Goal: Task Accomplishment & Management: Manage account settings

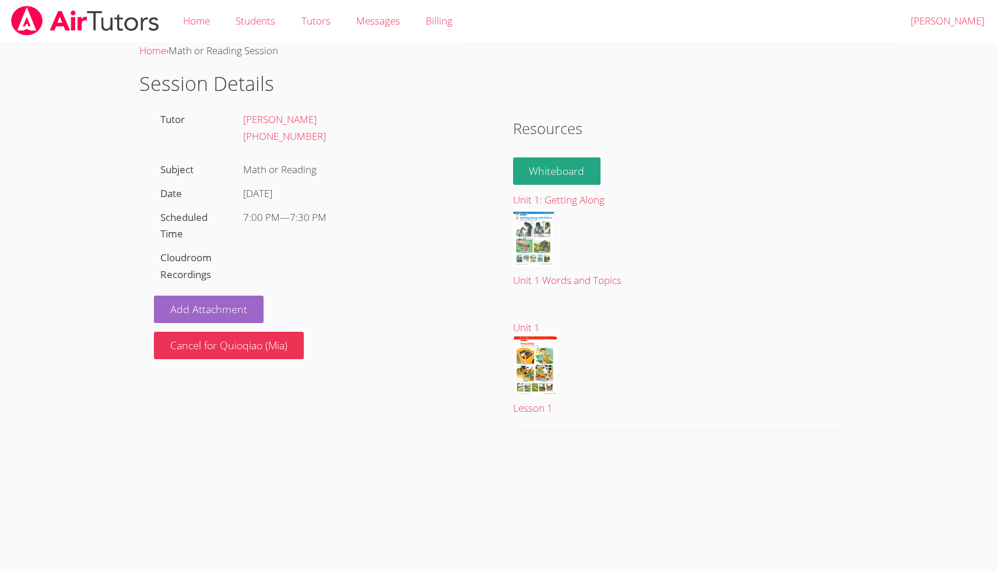
click at [406, 325] on div "Add Attachment Cancel for Quioqiao (Mia)" at bounding box center [319, 323] width 330 height 72
click at [441, 160] on div "Math or Reading" at bounding box center [361, 170] width 248 height 24
drag, startPoint x: 191, startPoint y: 261, endPoint x: 197, endPoint y: 257, distance: 7.0
click at [196, 258] on label "Cloudroom Recordings" at bounding box center [185, 266] width 51 height 30
click at [283, 264] on div "Tutor [PERSON_NAME] [PHONE_NUMBER] Subject Math or Reading Date [DATE] Schedule…" at bounding box center [318, 233] width 359 height 251
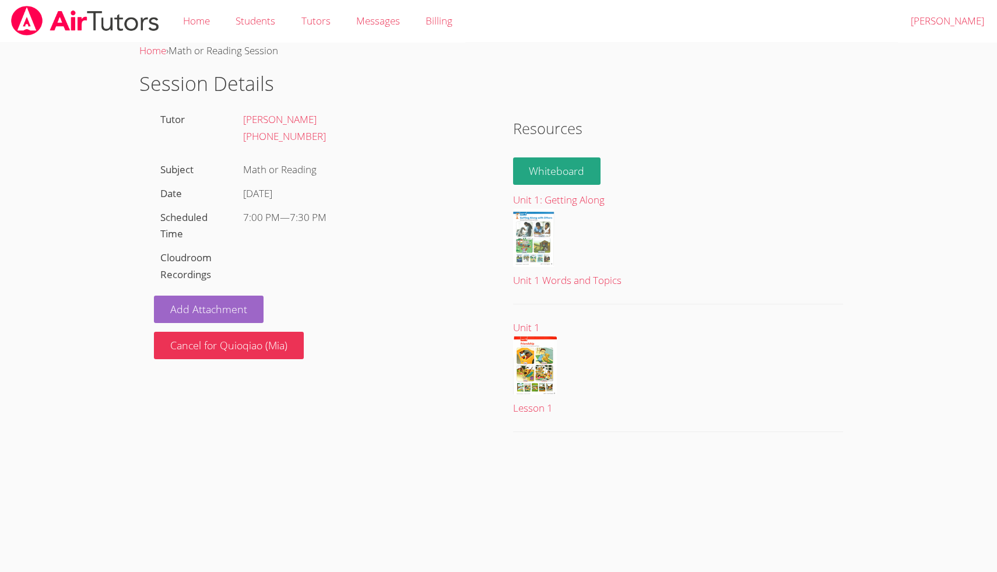
click at [165, 257] on label "Cloudroom Recordings" at bounding box center [185, 266] width 51 height 30
click at [204, 19] on link "Home" at bounding box center [196, 21] width 52 height 43
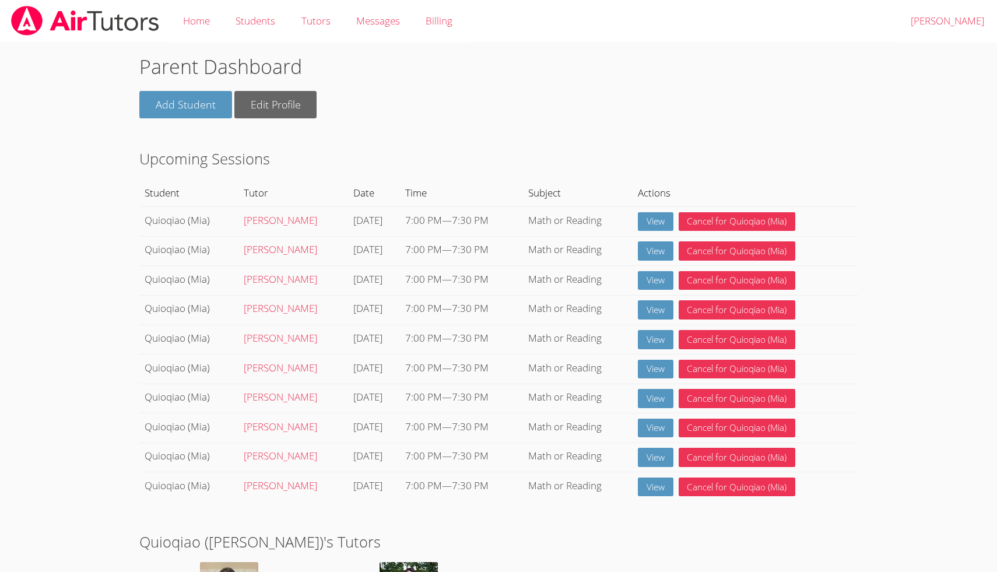
click at [931, 138] on body "Home Students Tutors Messages Billing Logout Hui Parent Dashboard Add Student E…" at bounding box center [498, 286] width 997 height 572
click at [660, 219] on link "View" at bounding box center [656, 221] width 36 height 19
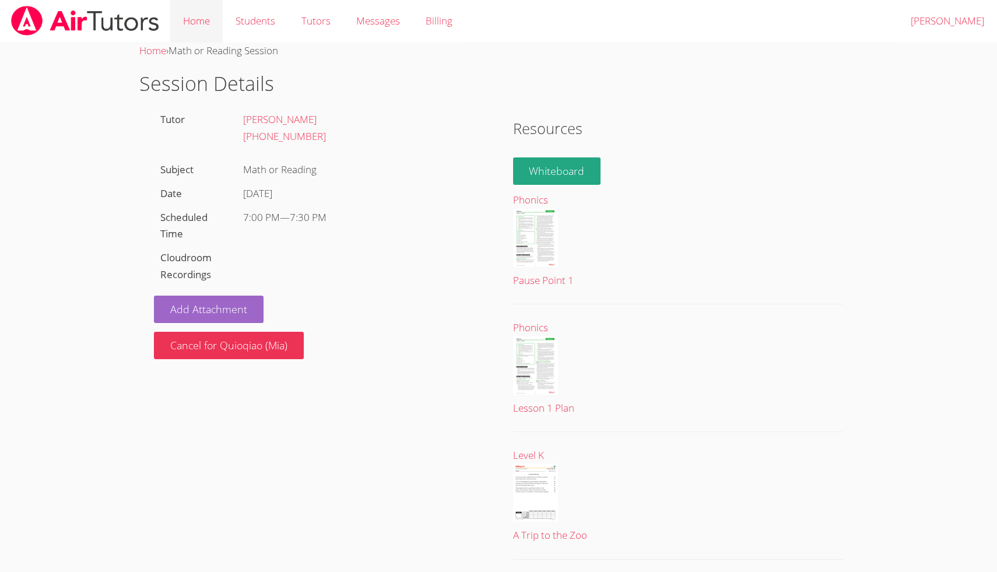
click at [194, 30] on link "Home" at bounding box center [196, 21] width 52 height 43
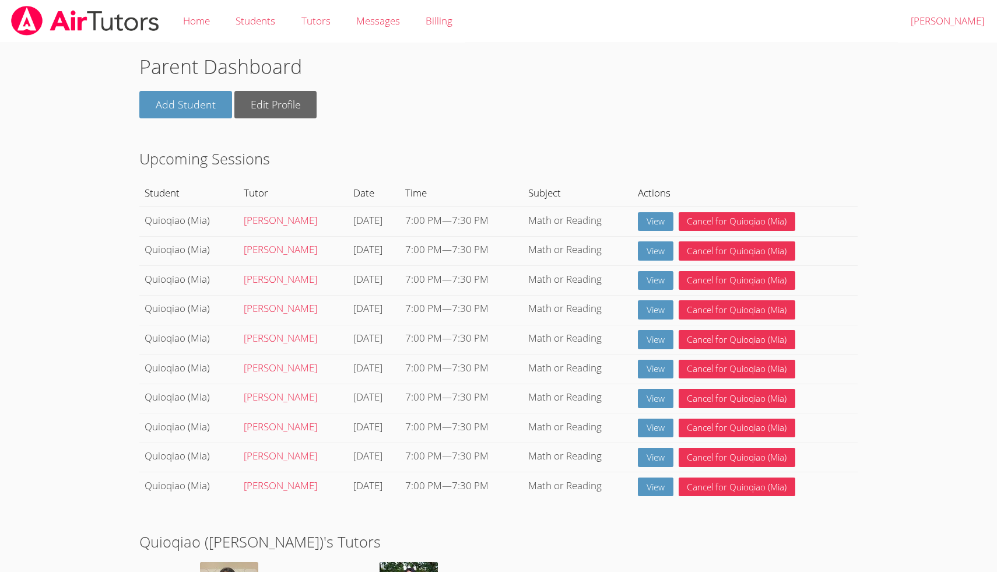
click at [977, 139] on body "Home Students Tutors Messages Billing Logout Hui Parent Dashboard Add Student E…" at bounding box center [498, 286] width 997 height 572
click at [970, 159] on body "Home Students Tutors Messages Billing Logout Hui Parent Dashboard Add Student E…" at bounding box center [498, 286] width 997 height 572
drag, startPoint x: 970, startPoint y: 159, endPoint x: 957, endPoint y: 207, distance: 49.5
click at [957, 207] on body "Home Students Tutors Messages Billing Logout Hui Parent Dashboard Add Student E…" at bounding box center [498, 286] width 997 height 572
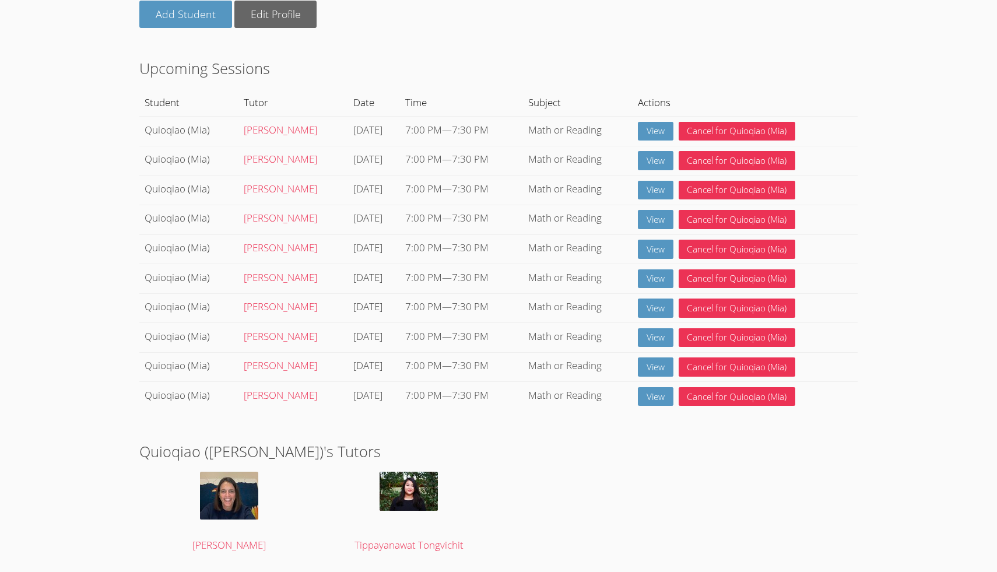
scroll to position [90, 0]
click at [662, 135] on link "View" at bounding box center [656, 131] width 36 height 19
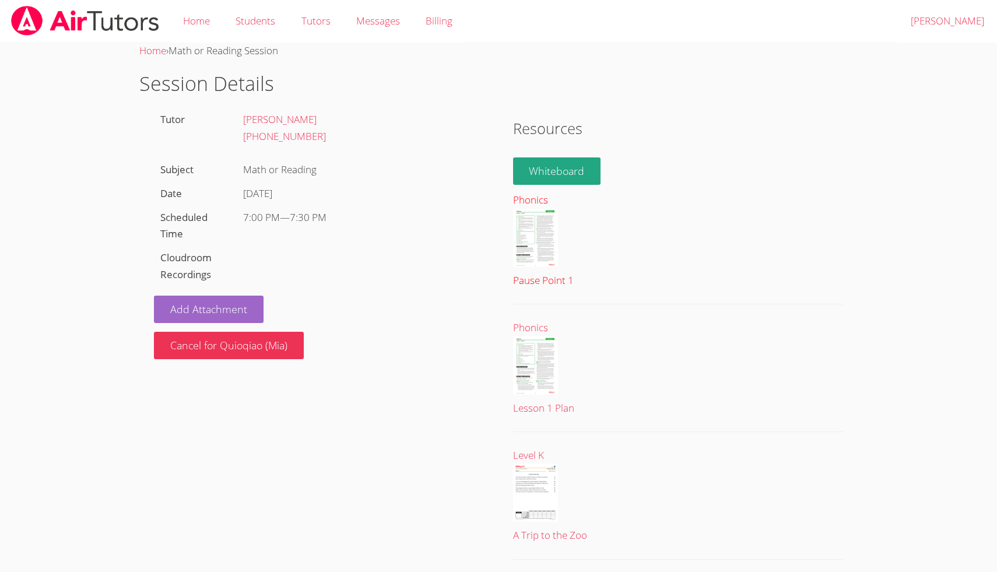
scroll to position [1, 0]
click at [994, 221] on body "Home Students Tutors Messages Billing Logout Hui Home › Math or Reading Session…" at bounding box center [498, 285] width 997 height 572
drag, startPoint x: 997, startPoint y: 226, endPoint x: 992, endPoint y: 290, distance: 63.7
click at [992, 290] on body "Home Students Tutors Messages Billing Logout Hui Home › Math or Reading Session…" at bounding box center [498, 285] width 997 height 572
drag, startPoint x: 994, startPoint y: 312, endPoint x: 939, endPoint y: 177, distance: 145.7
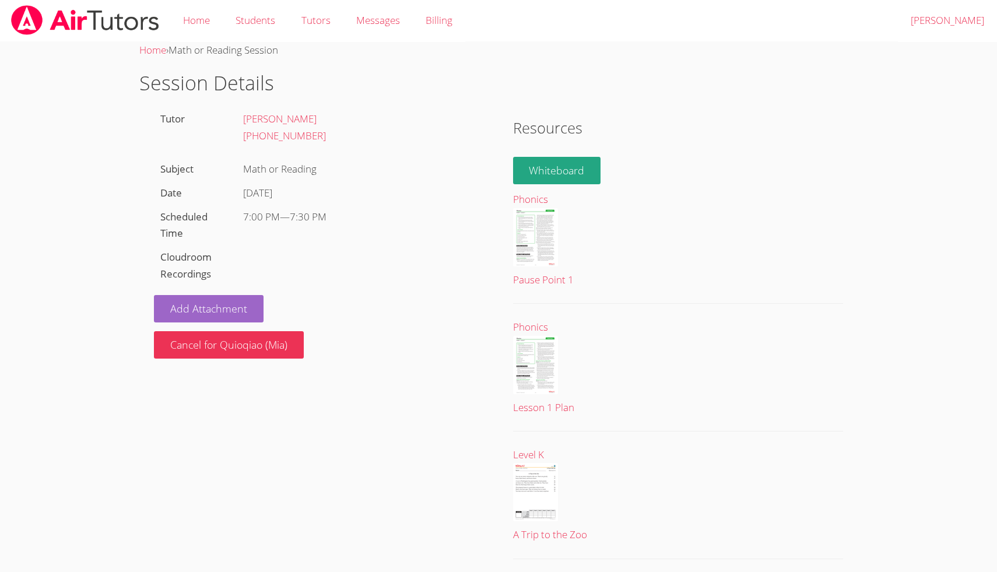
click at [954, 199] on body "Home Students Tutors Messages Billing Logout Hui Home › Math or Reading Session…" at bounding box center [498, 285] width 997 height 572
drag, startPoint x: 983, startPoint y: 205, endPoint x: 965, endPoint y: 205, distance: 17.5
click at [965, 205] on body "Home Students Tutors Messages Billing Logout Hui Home › Math or Reading Session…" at bounding box center [498, 285] width 997 height 572
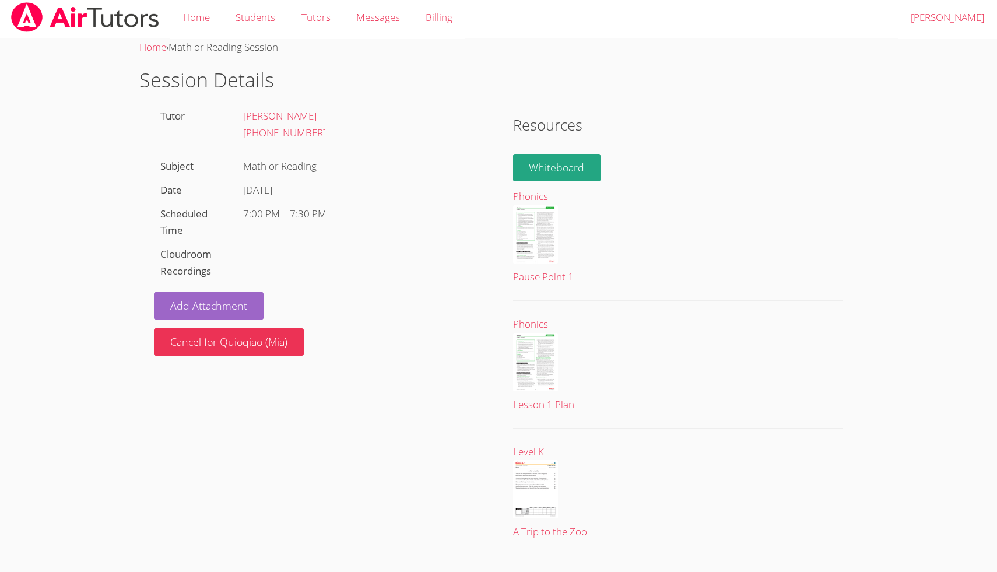
scroll to position [0, 0]
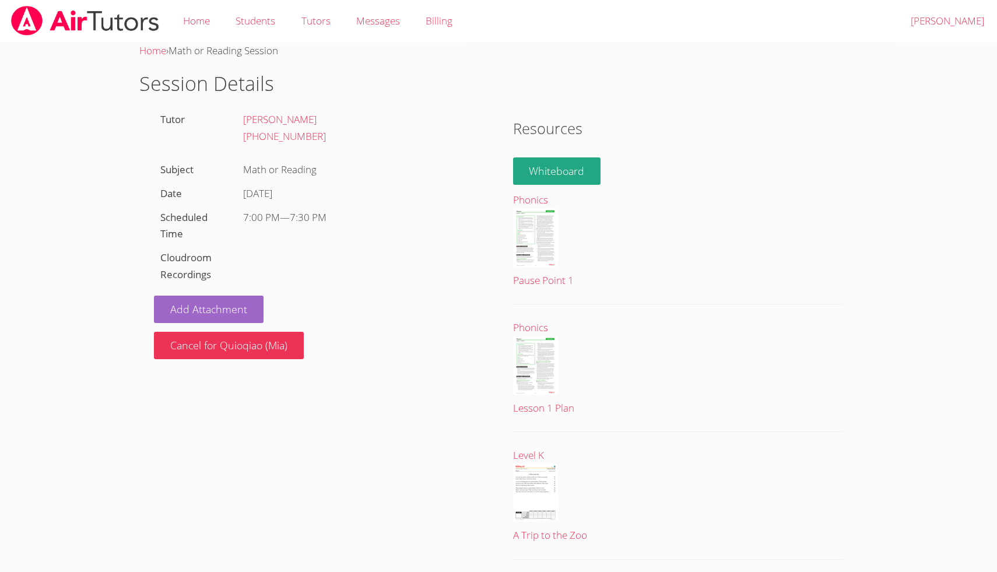
click at [991, 121] on body "Home Students Tutors Messages Billing Logout Hui Home › Math or Reading Session…" at bounding box center [498, 286] width 997 height 572
click at [193, 19] on link "Home" at bounding box center [196, 21] width 52 height 43
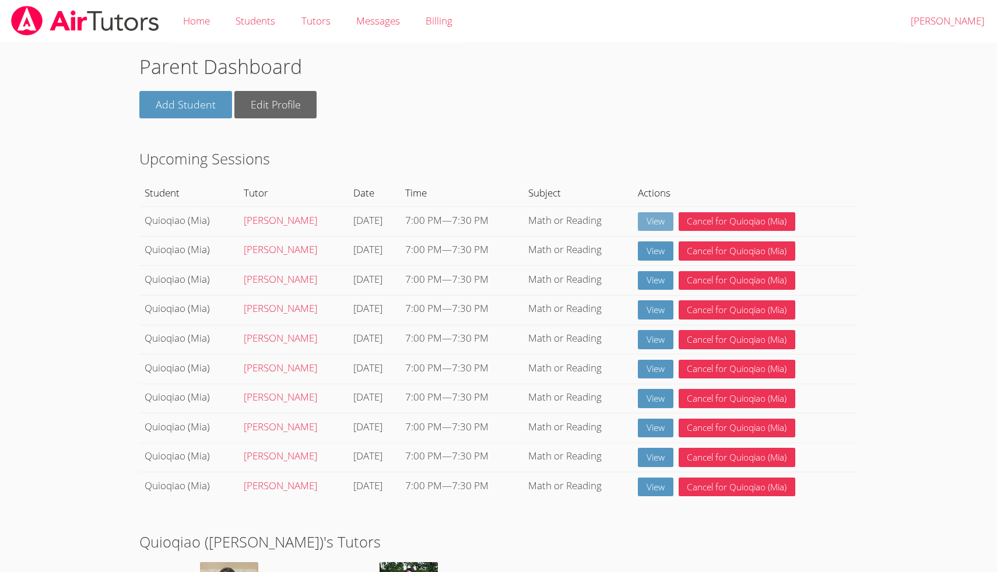
click at [660, 222] on link "View" at bounding box center [656, 221] width 36 height 19
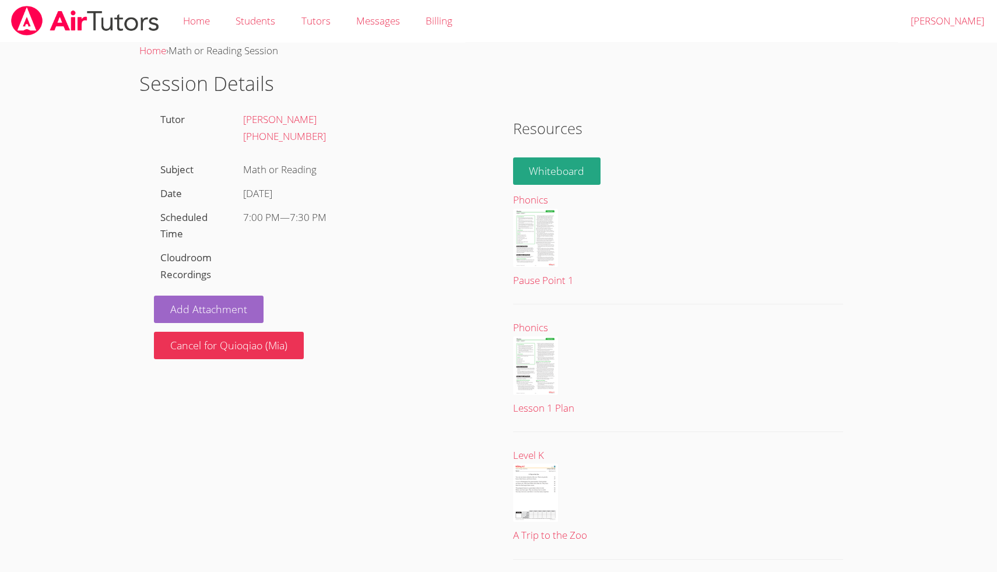
click at [366, 146] on div "[PERSON_NAME] [PHONE_NUMBER]" at bounding box center [361, 133] width 248 height 50
click at [201, 22] on link "Home" at bounding box center [196, 21] width 52 height 43
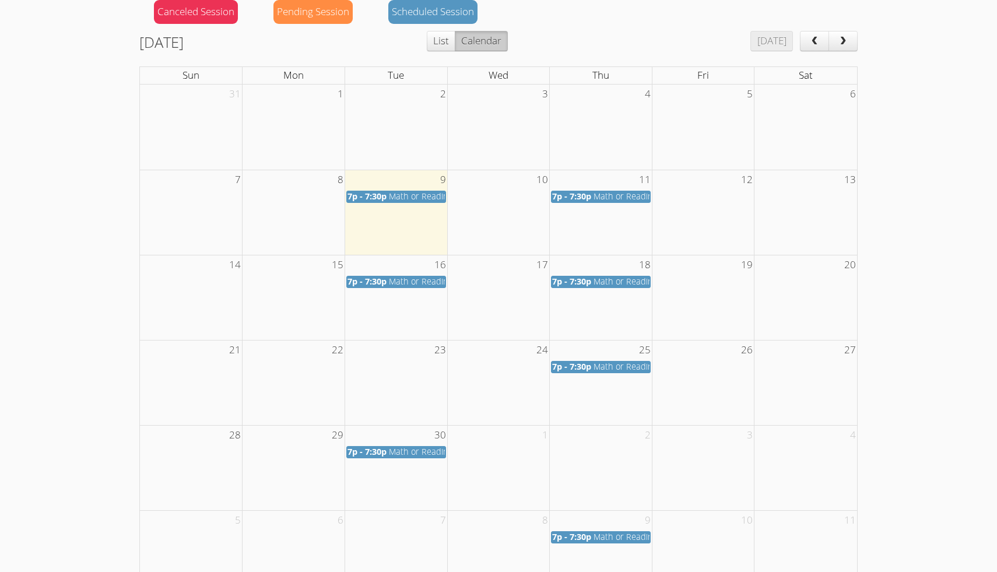
scroll to position [697, 0]
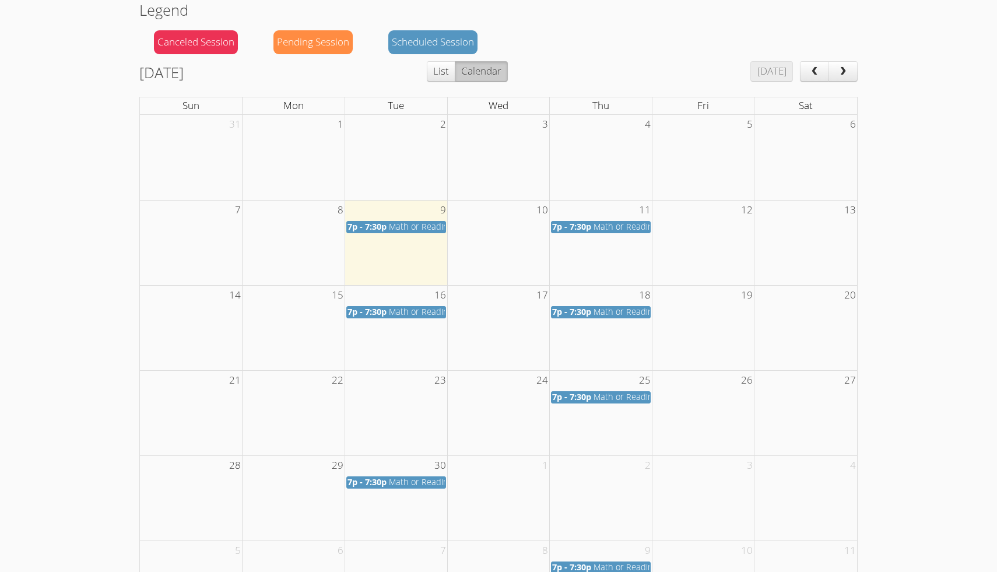
click at [396, 230] on span "Math or Reading" at bounding box center [421, 226] width 64 height 11
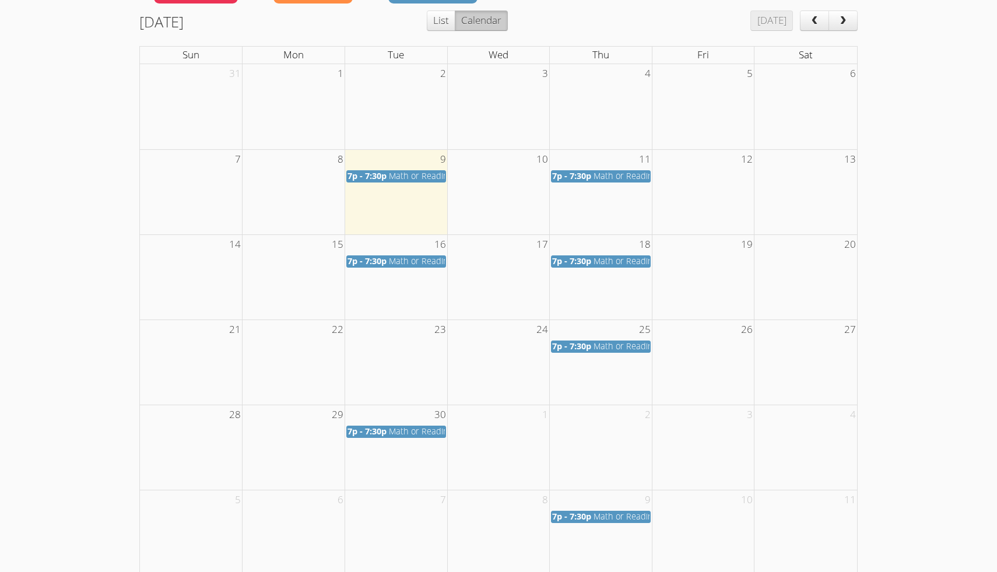
scroll to position [746, 0]
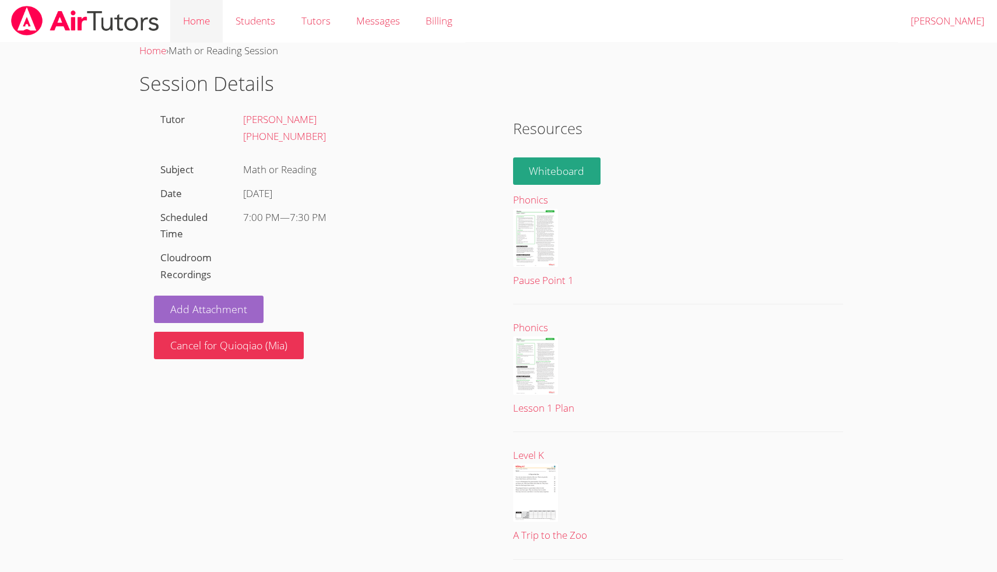
click at [195, 33] on link "Home" at bounding box center [196, 21] width 52 height 43
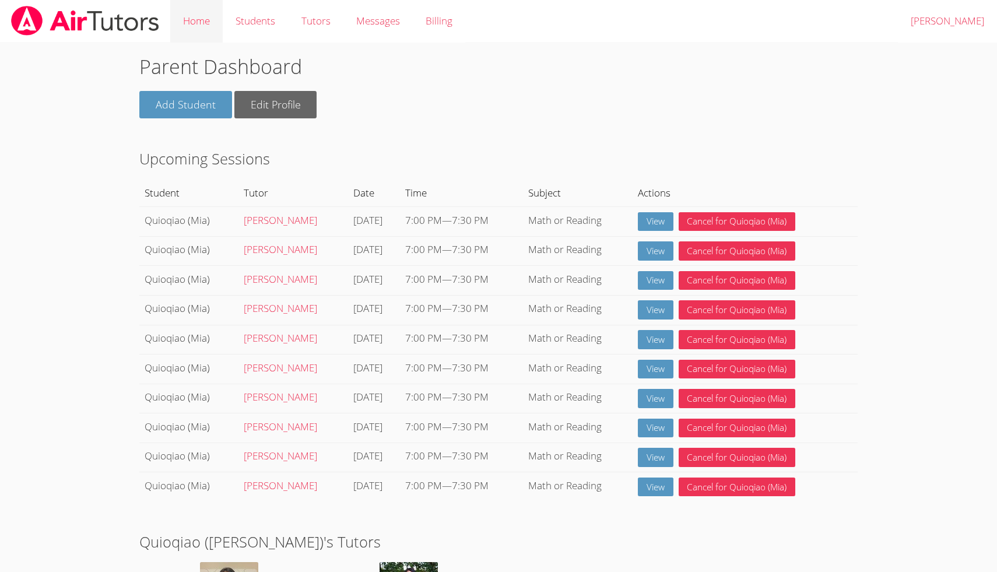
click at [192, 15] on link "Home" at bounding box center [196, 21] width 52 height 43
click at [199, 19] on link "Home" at bounding box center [196, 21] width 52 height 43
click at [650, 224] on link "View" at bounding box center [656, 221] width 36 height 19
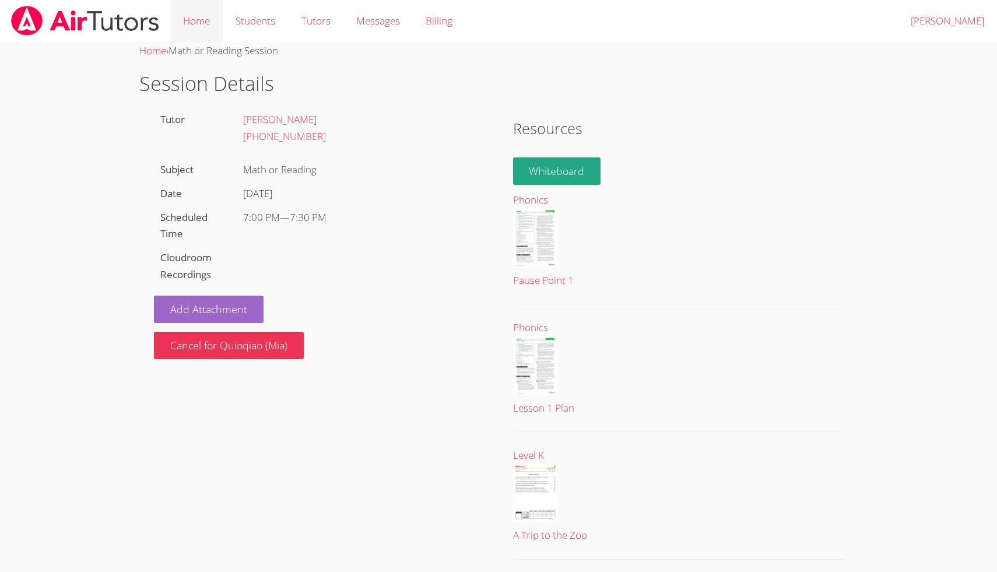
click at [198, 29] on link "Home" at bounding box center [196, 21] width 52 height 43
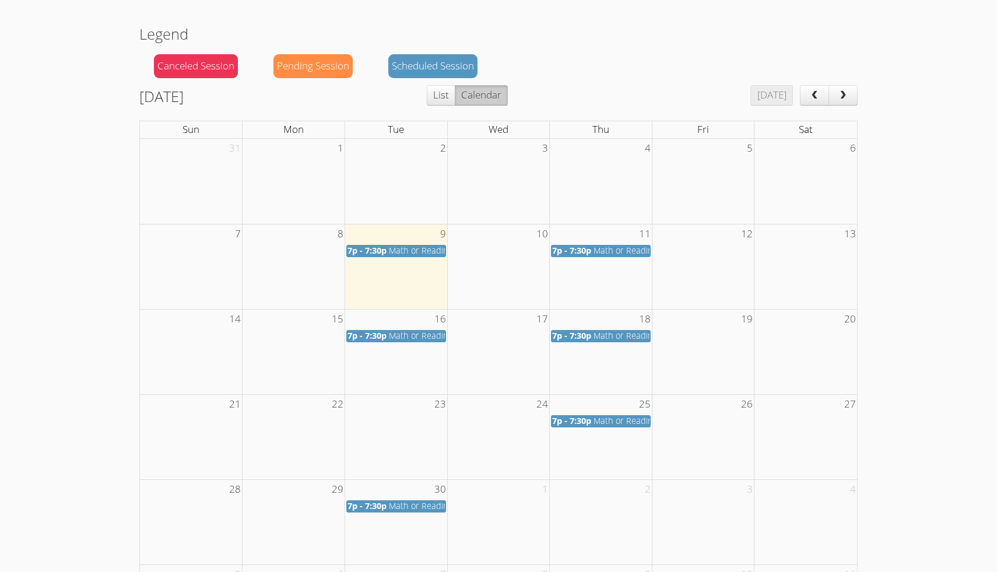
scroll to position [771, 0]
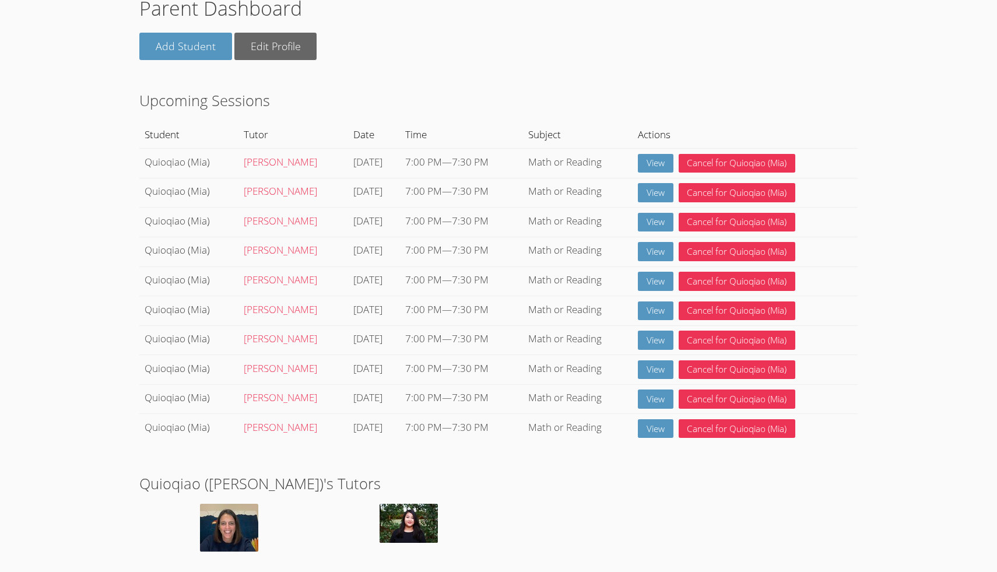
scroll to position [0, 0]
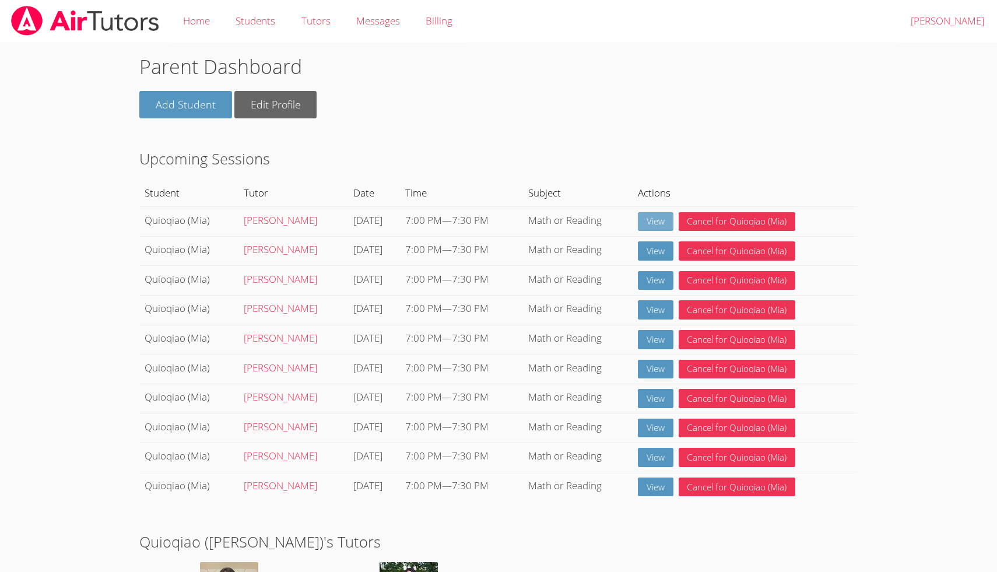
click at [669, 225] on link "View" at bounding box center [656, 221] width 36 height 19
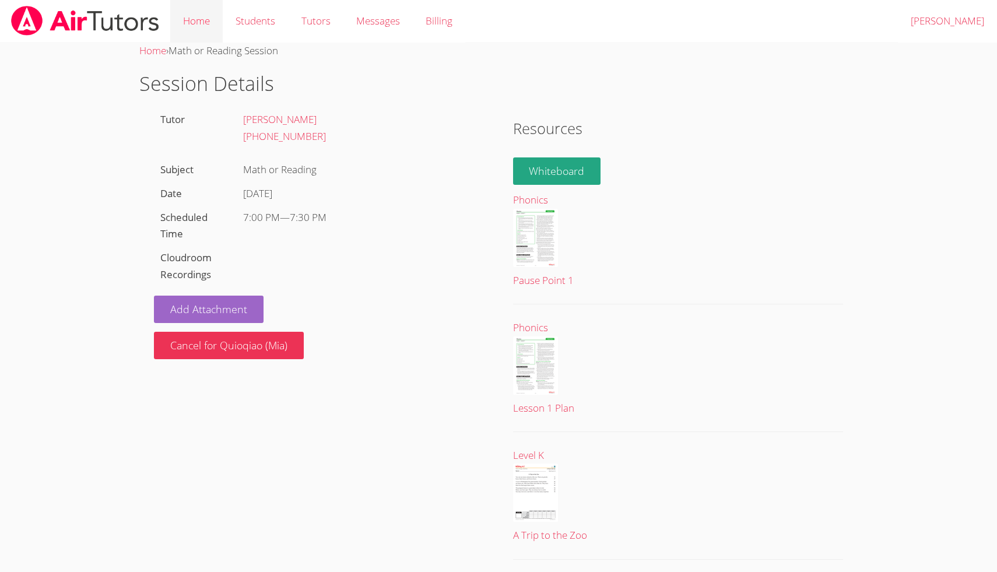
click at [208, 26] on link "Home" at bounding box center [196, 21] width 52 height 43
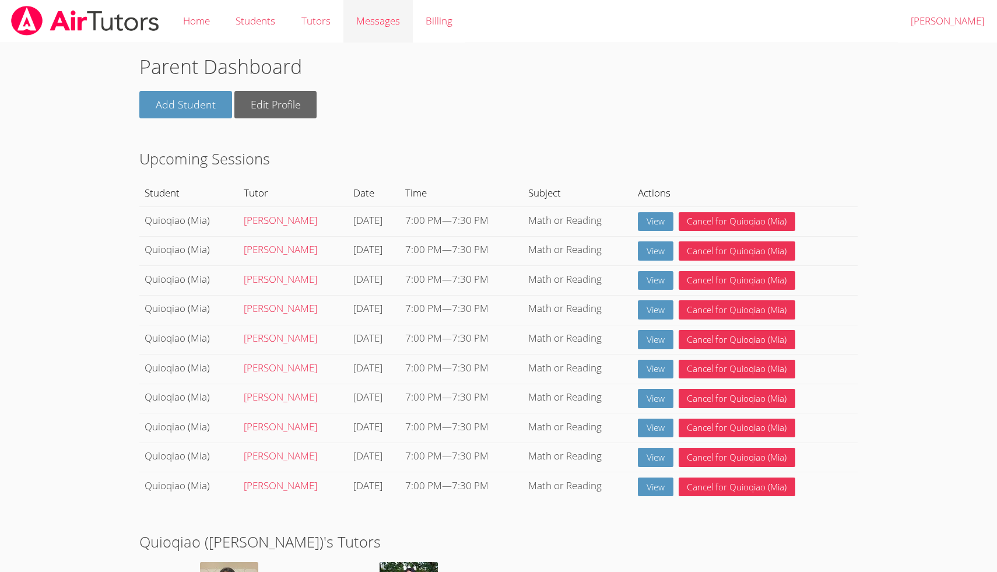
click at [399, 22] on span "Messages" at bounding box center [378, 20] width 44 height 13
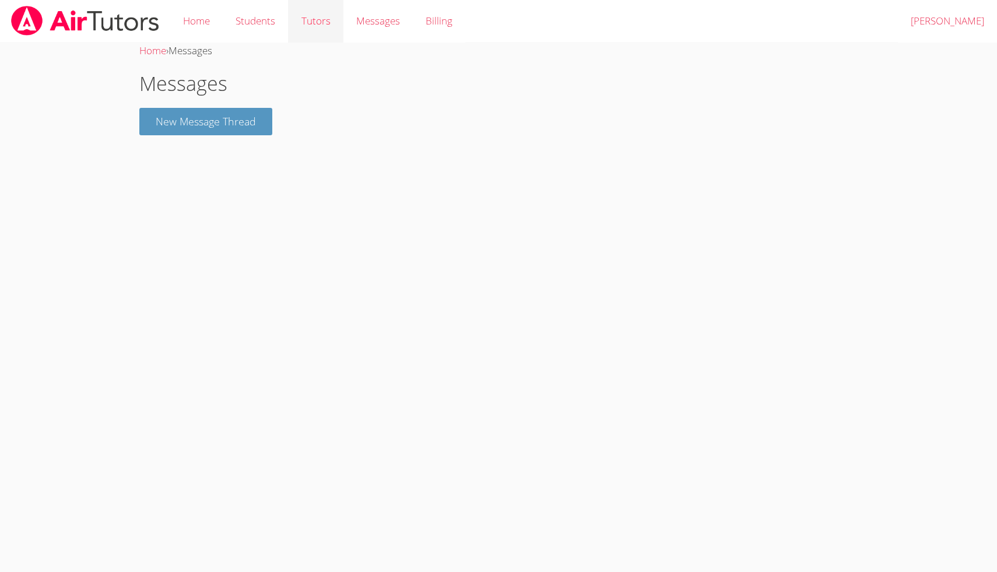
click at [310, 27] on link "Tutors" at bounding box center [315, 21] width 55 height 43
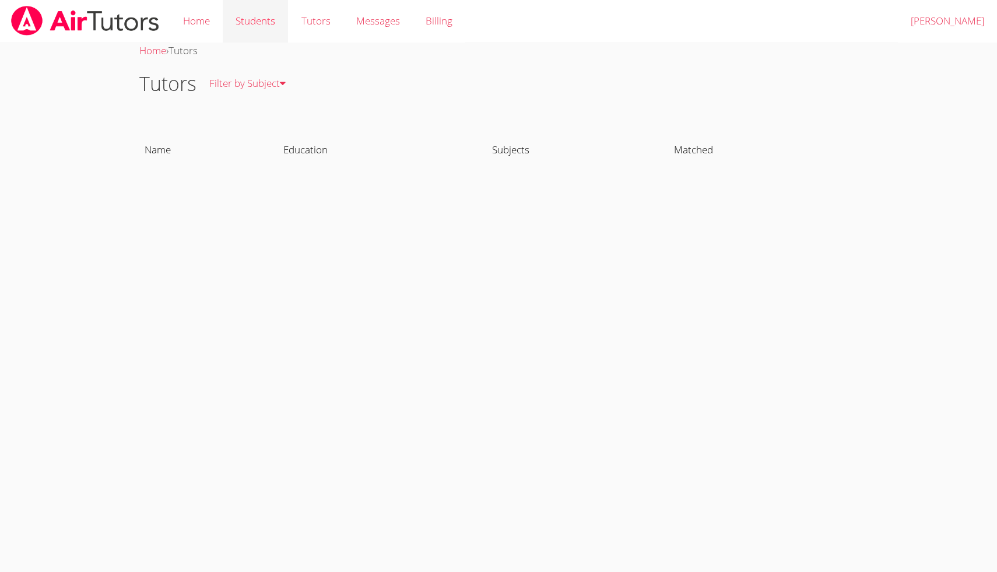
click at [246, 26] on link "Students" at bounding box center [255, 21] width 65 height 43
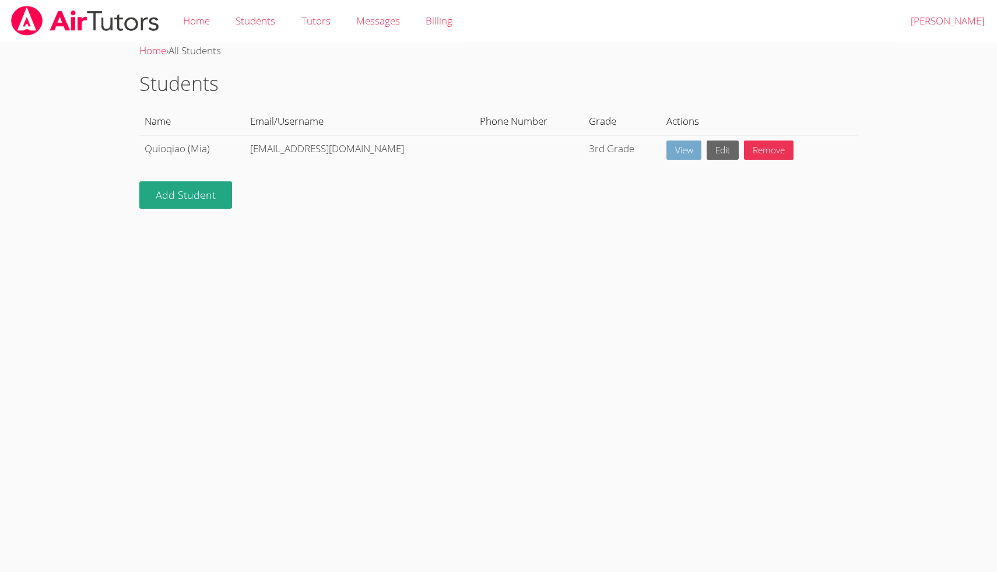
click at [667, 147] on link "View" at bounding box center [685, 150] width 36 height 19
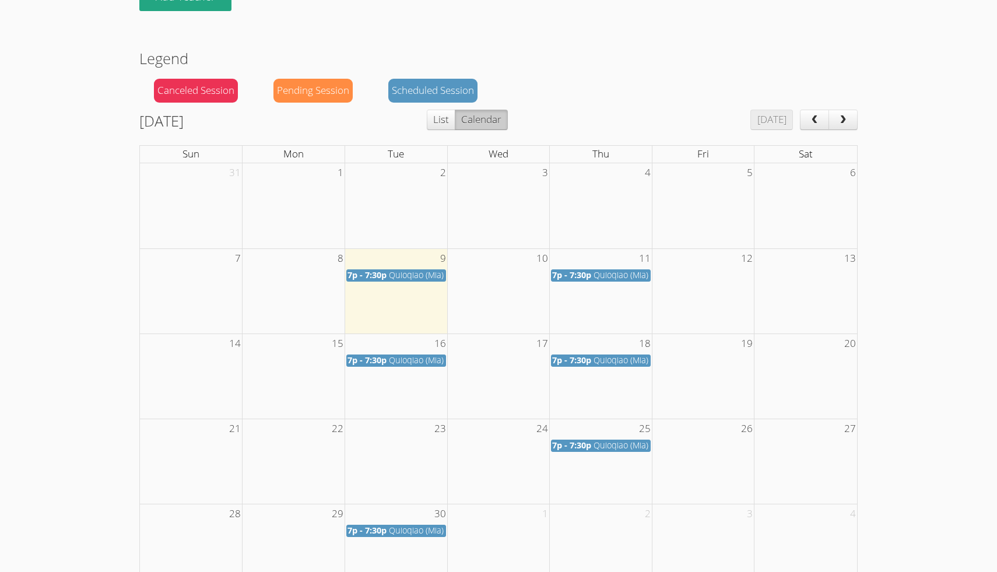
scroll to position [398, 0]
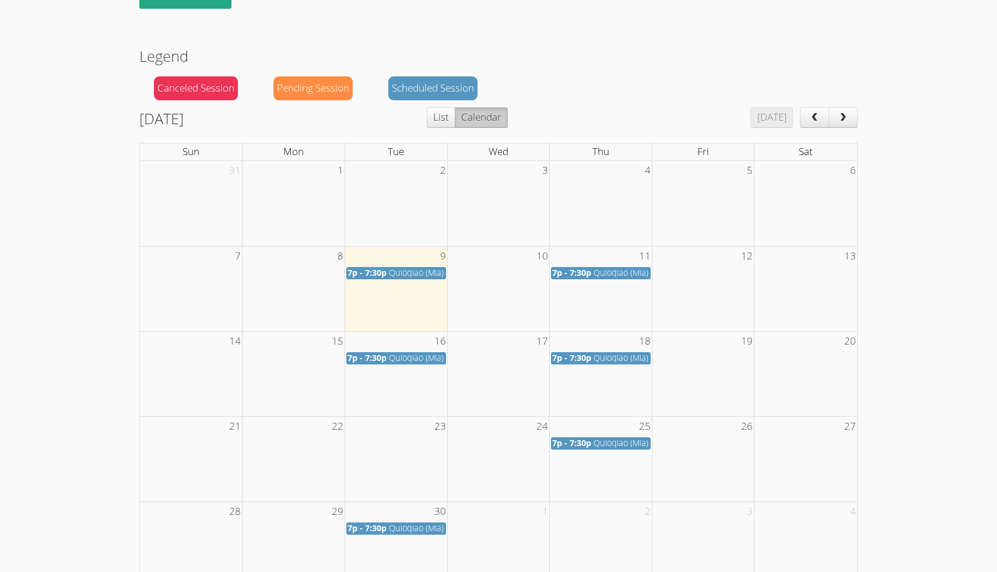
click at [395, 269] on span "Quioqiao (Mia) (Math or Reading)" at bounding box center [452, 272] width 126 height 11
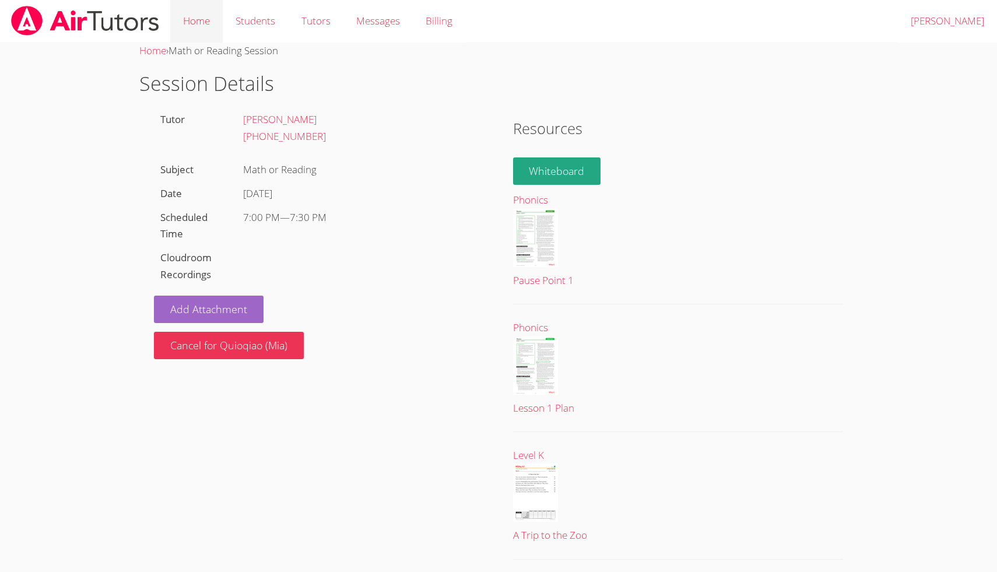
click at [199, 22] on link "Home" at bounding box center [196, 21] width 52 height 43
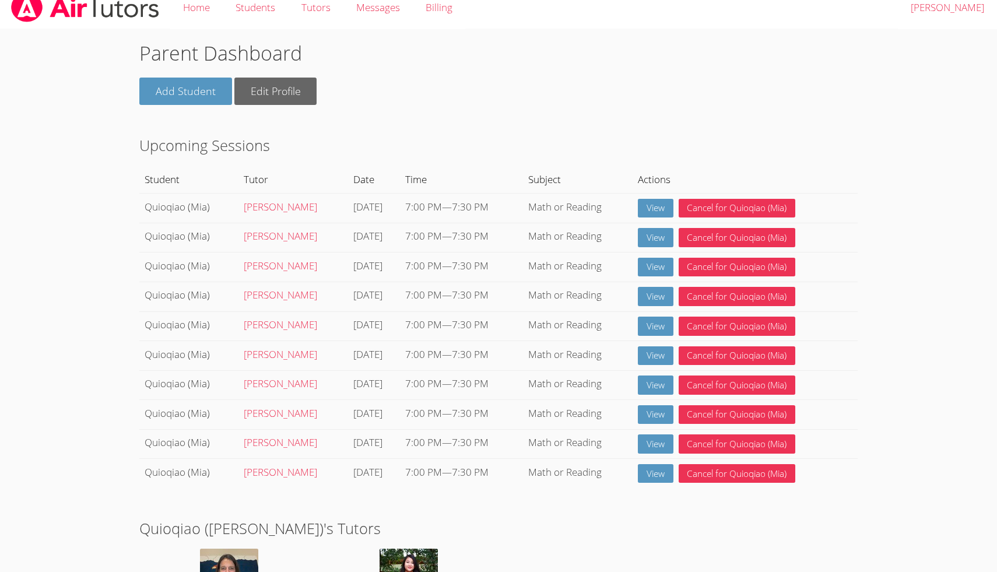
scroll to position [3, 0]
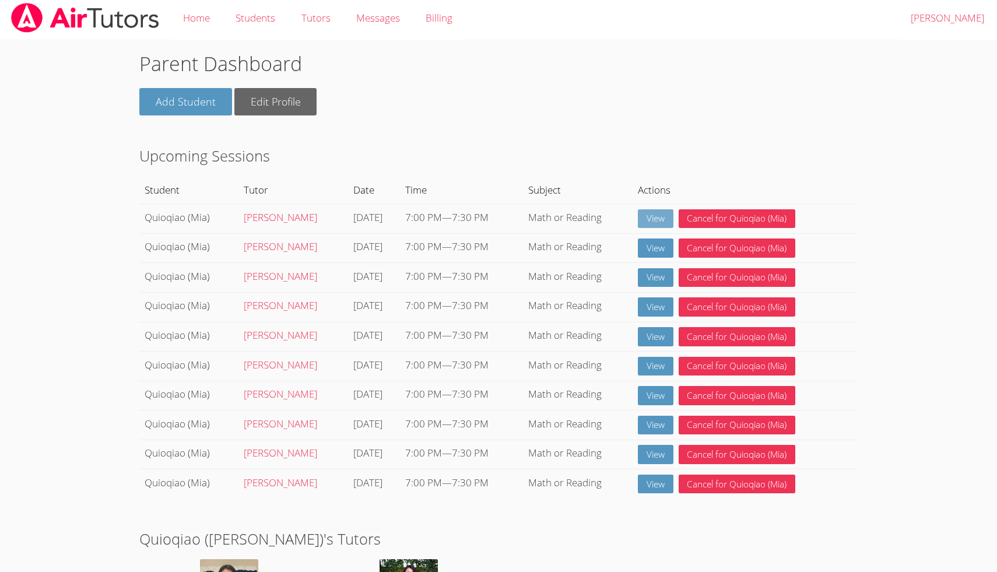
click at [664, 216] on link "View" at bounding box center [656, 218] width 36 height 19
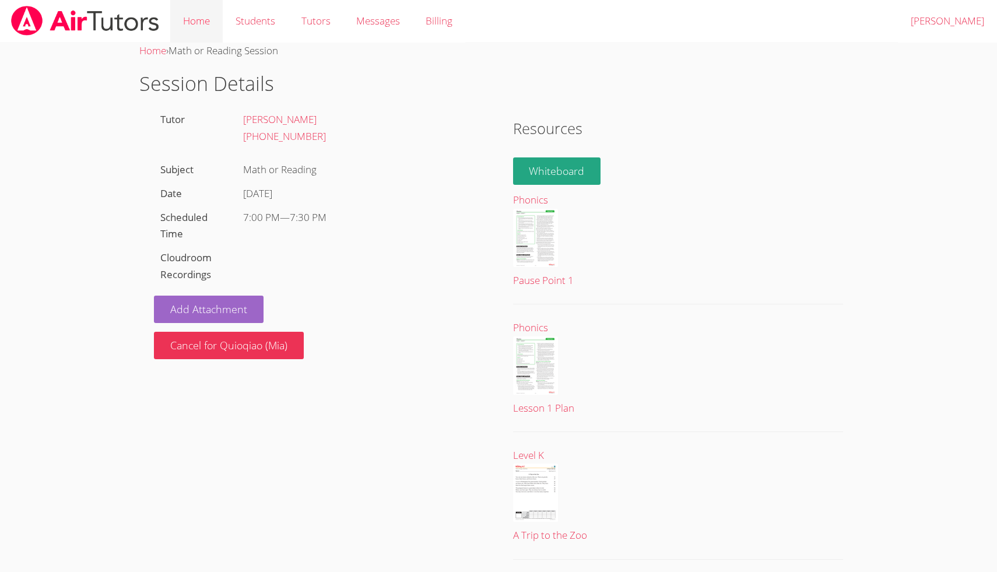
click at [195, 28] on link "Home" at bounding box center [196, 21] width 52 height 43
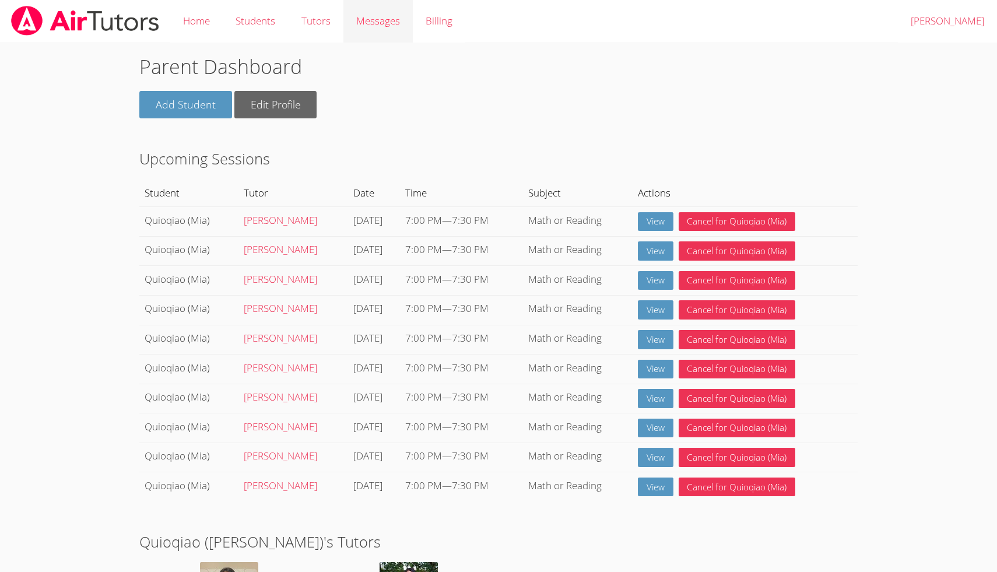
click at [395, 11] on link "Messages" at bounding box center [377, 21] width 69 height 43
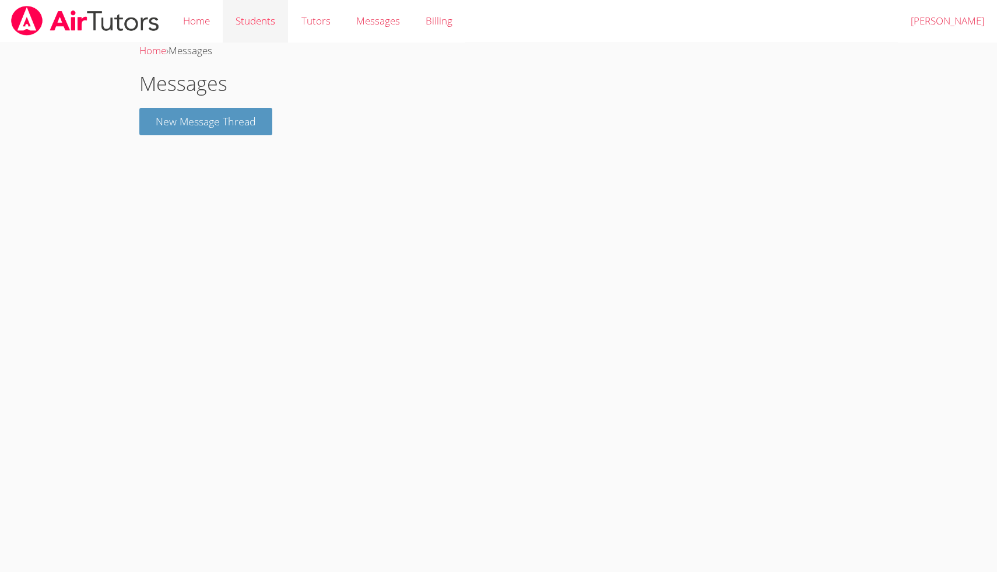
click at [258, 22] on link "Students" at bounding box center [255, 21] width 65 height 43
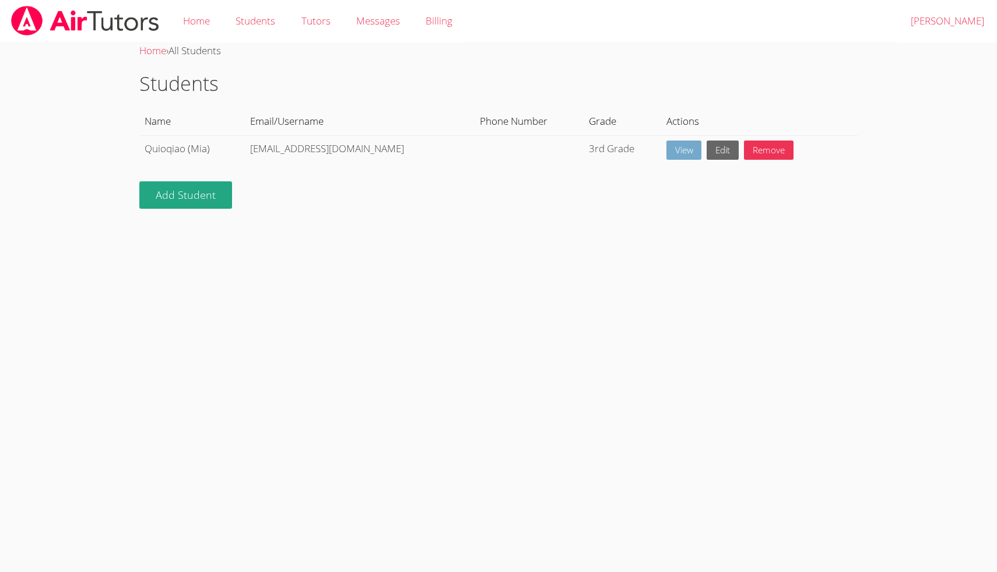
click at [667, 147] on link "View" at bounding box center [685, 150] width 36 height 19
click at [201, 15] on link "Home" at bounding box center [196, 21] width 52 height 43
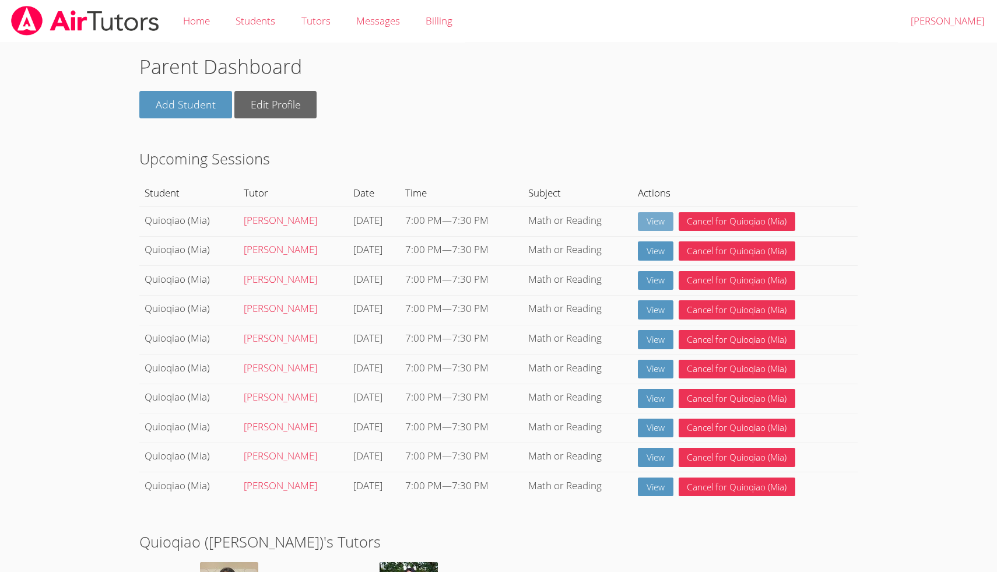
click at [664, 224] on link "View" at bounding box center [656, 221] width 36 height 19
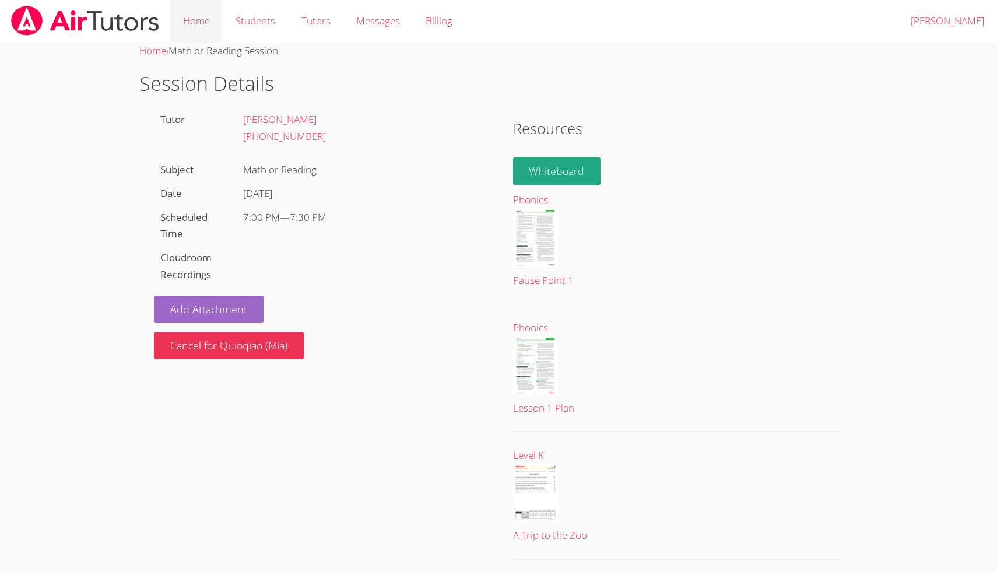
click at [202, 26] on link "Home" at bounding box center [196, 21] width 52 height 43
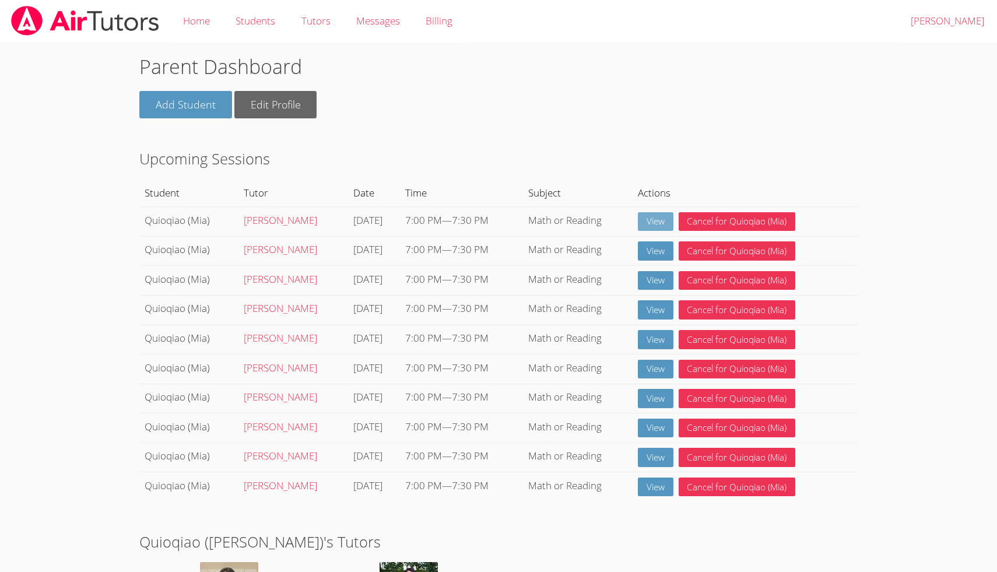
click at [659, 225] on link "View" at bounding box center [656, 221] width 36 height 19
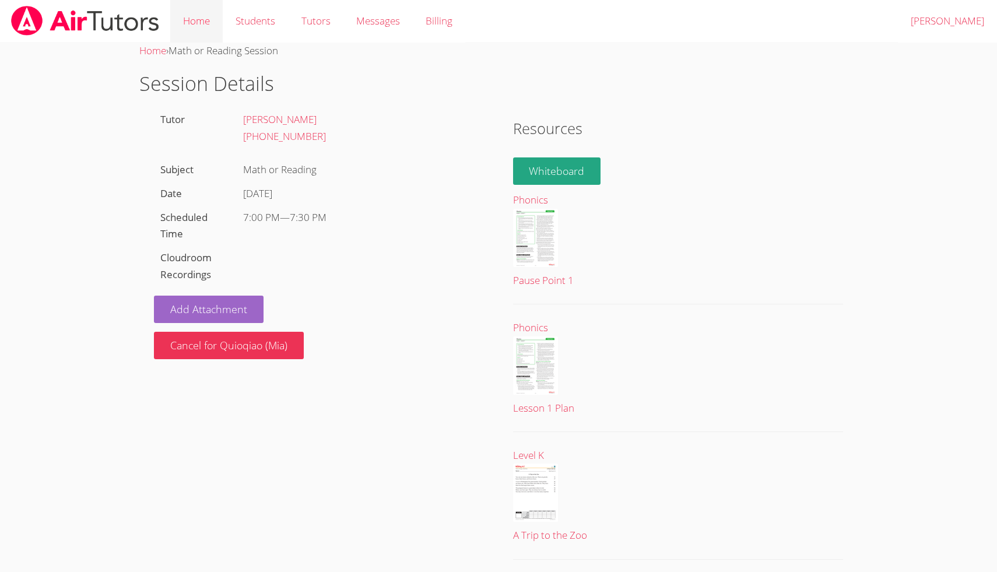
click at [201, 26] on link "Home" at bounding box center [196, 21] width 52 height 43
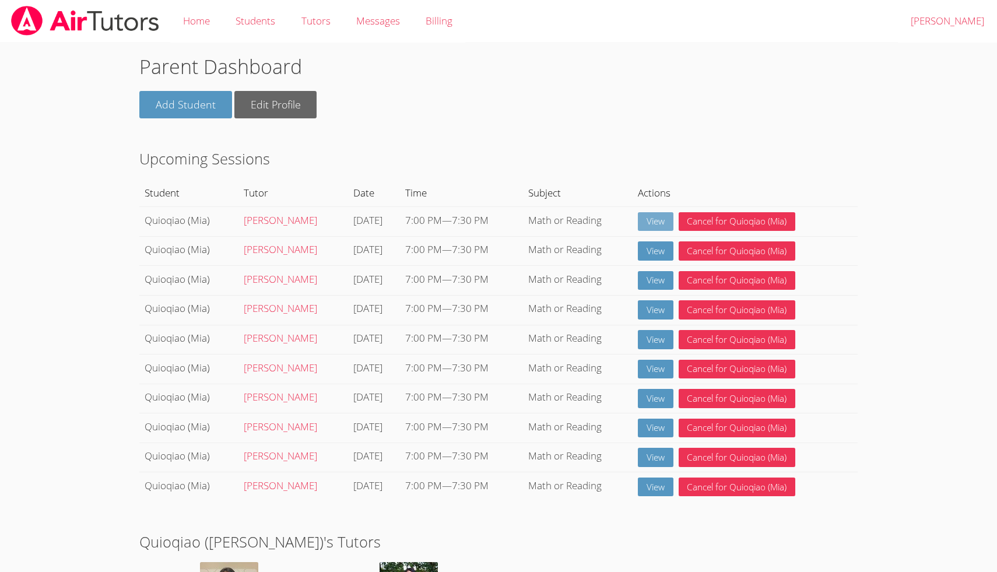
click at [657, 220] on link "View" at bounding box center [656, 221] width 36 height 19
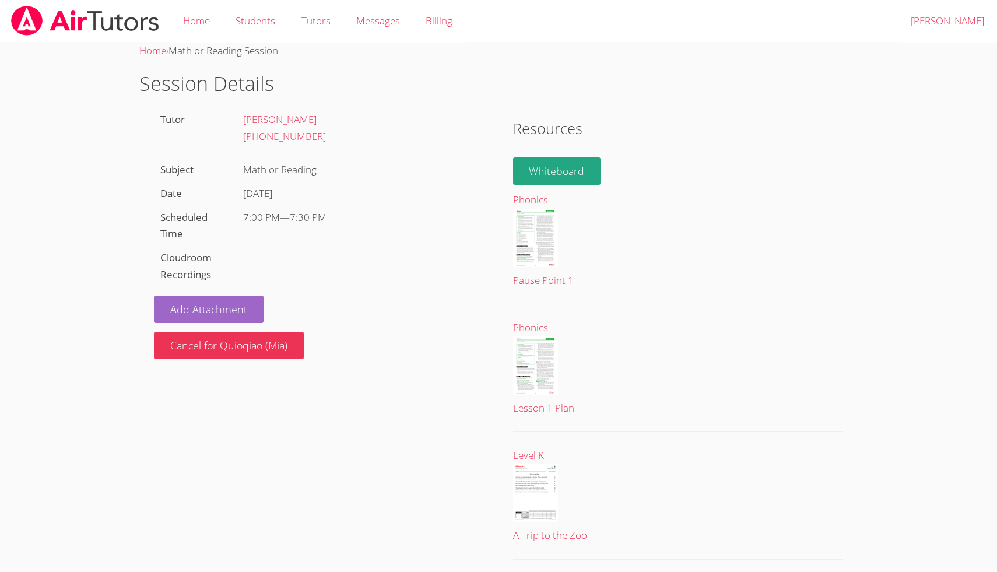
click at [749, 185] on div "Resources Hidden Whiteboard Phonics Pause Point 1 Phonics Lesson 1 Plan Level K…" at bounding box center [678, 532] width 359 height 849
click at [962, 19] on link "[PERSON_NAME]" at bounding box center [947, 21] width 99 height 43
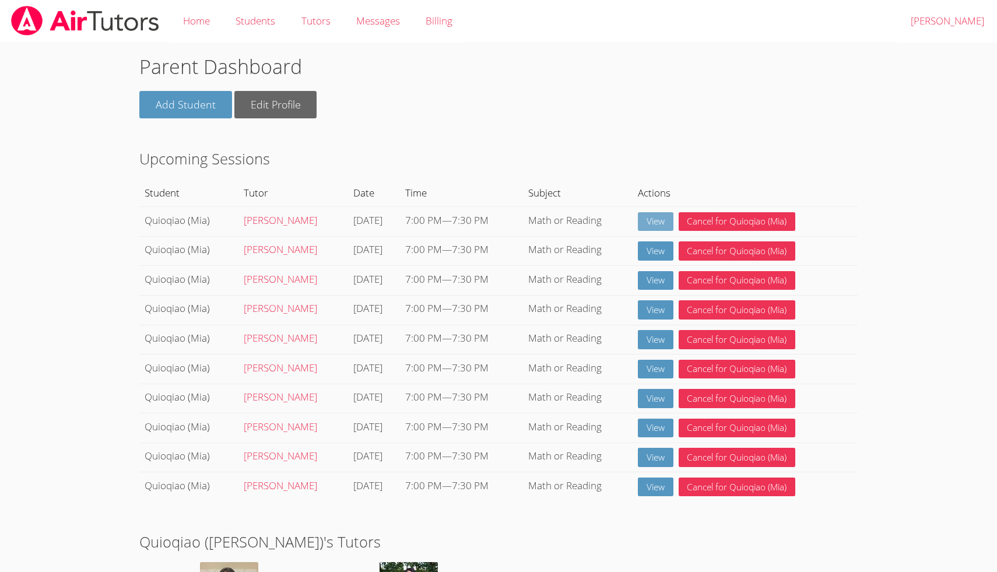
click at [664, 222] on link "View" at bounding box center [656, 221] width 36 height 19
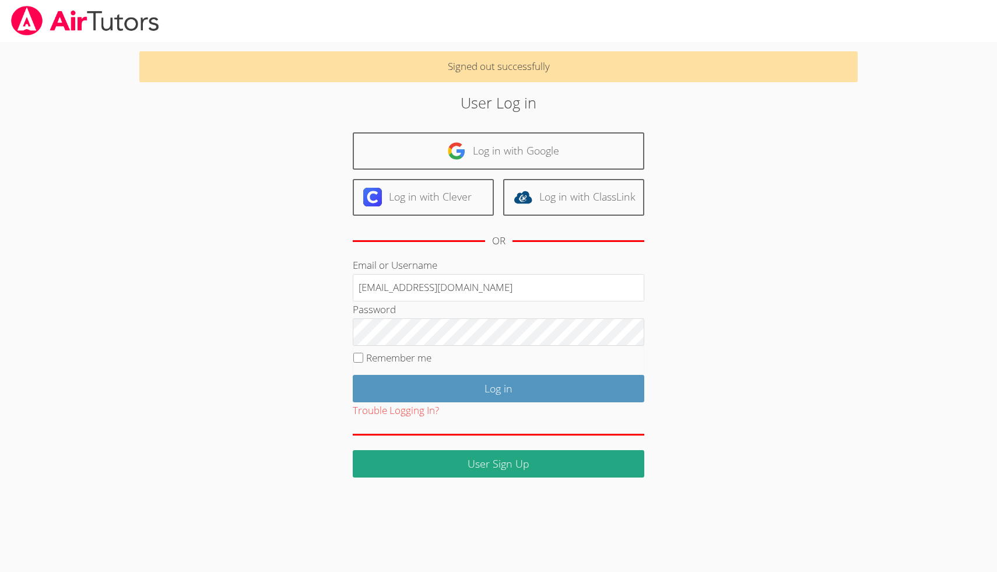
type input "[EMAIL_ADDRESS][DOMAIN_NAME]"
click at [358, 356] on input "Remember me" at bounding box center [358, 358] width 10 height 10
checkbox input "true"
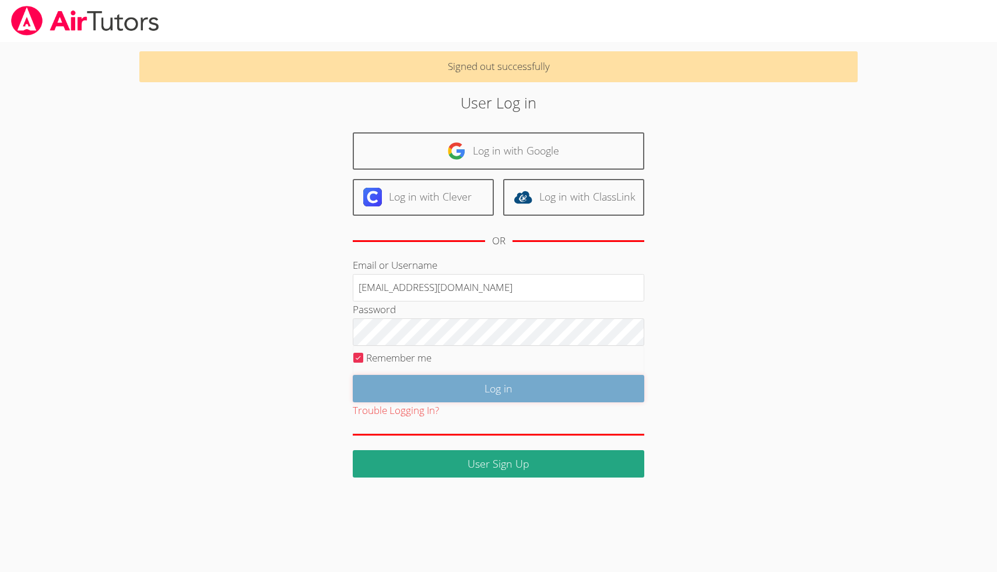
click at [451, 383] on input "Log in" at bounding box center [499, 388] width 292 height 27
